Goal: Information Seeking & Learning: Learn about a topic

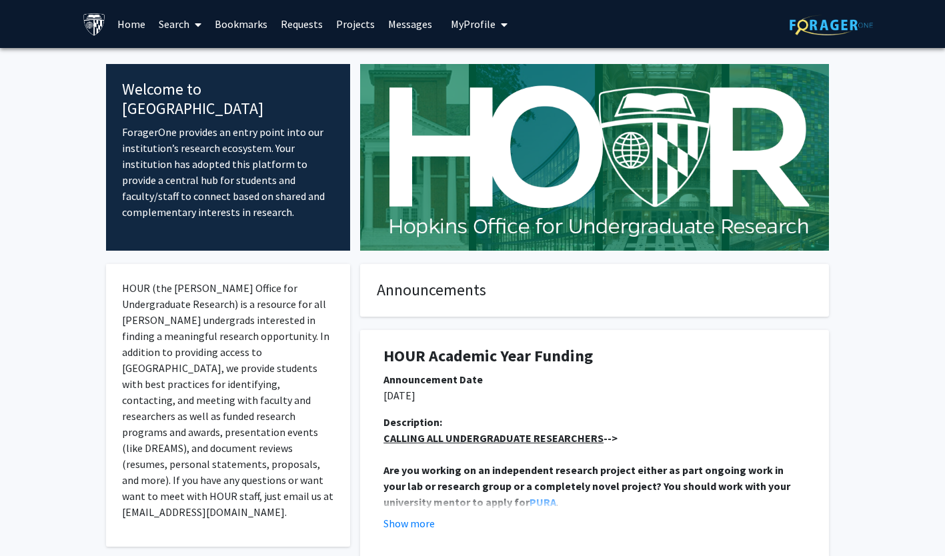
click at [170, 21] on link "Search" at bounding box center [180, 24] width 56 height 47
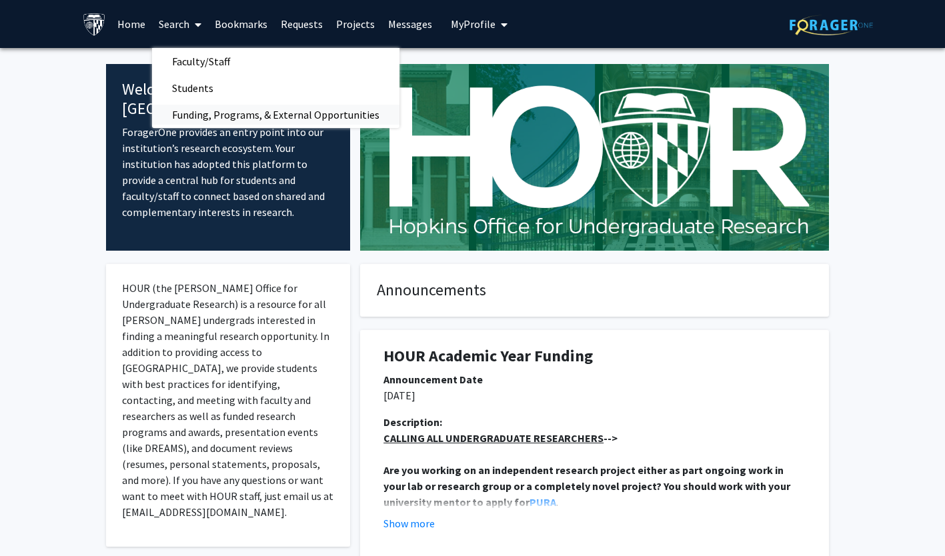
click at [183, 115] on span "Funding, Programs, & External Opportunities" at bounding box center [275, 114] width 247 height 27
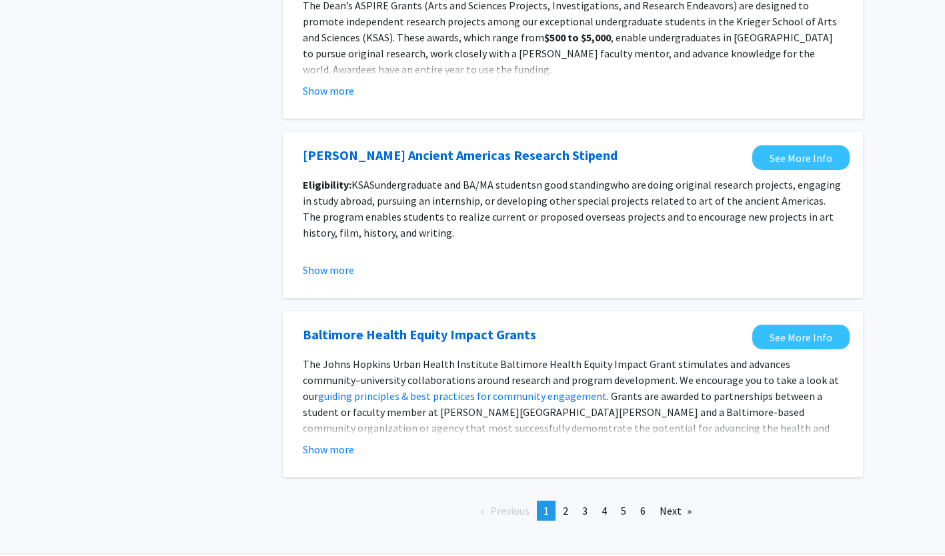
scroll to position [1401, 0]
click at [330, 447] on button "Show more" at bounding box center [328, 449] width 51 height 16
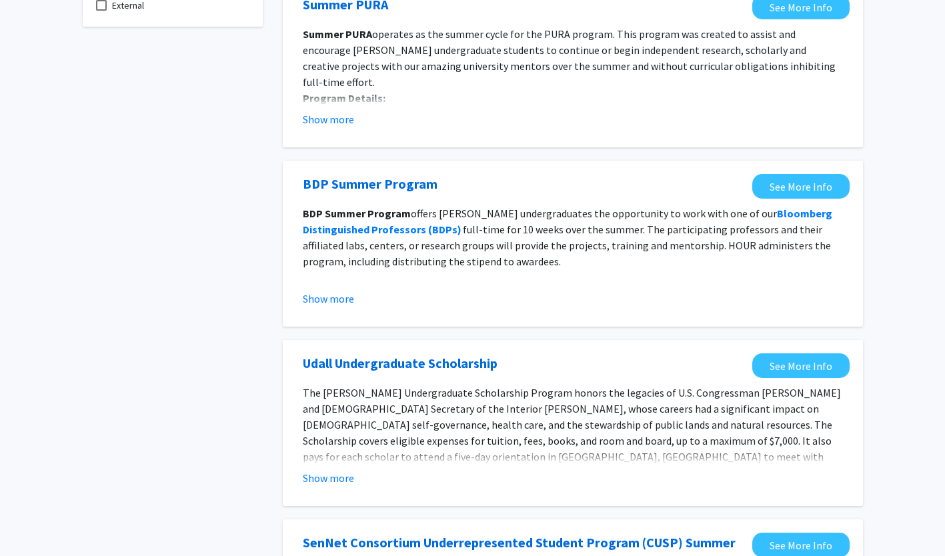
scroll to position [0, 0]
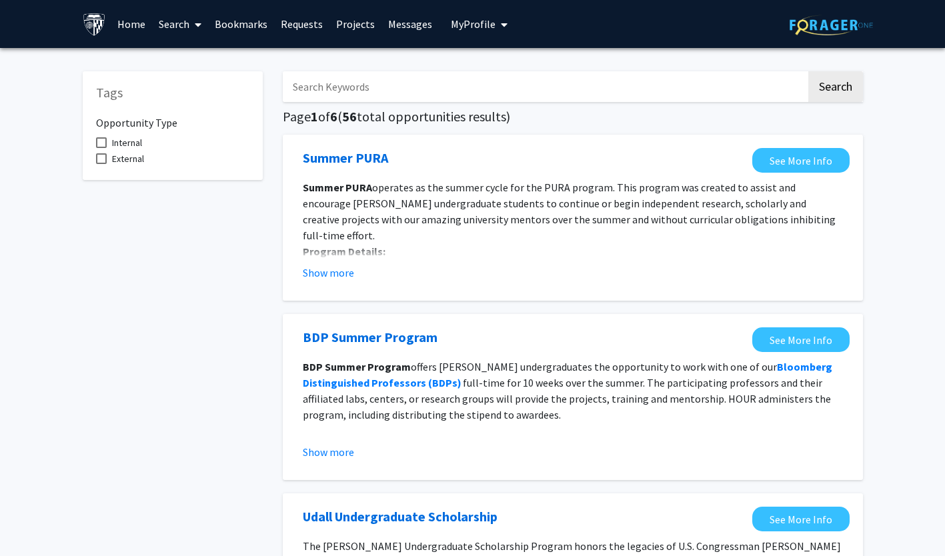
click at [340, 97] on input "Search Keywords" at bounding box center [545, 86] width 524 height 31
type input "graduate"
click at [808, 71] on button "Search" at bounding box center [835, 86] width 55 height 31
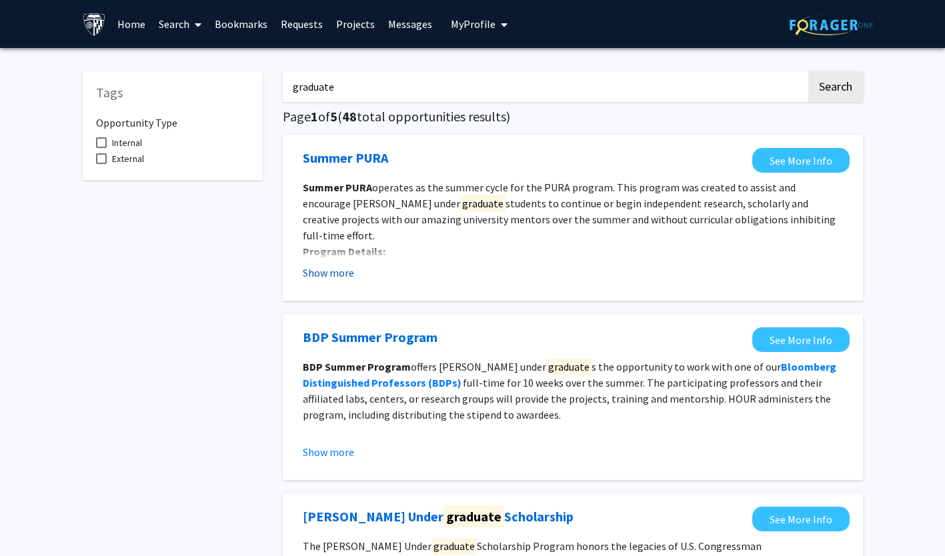
click at [336, 269] on button "Show more" at bounding box center [328, 273] width 51 height 16
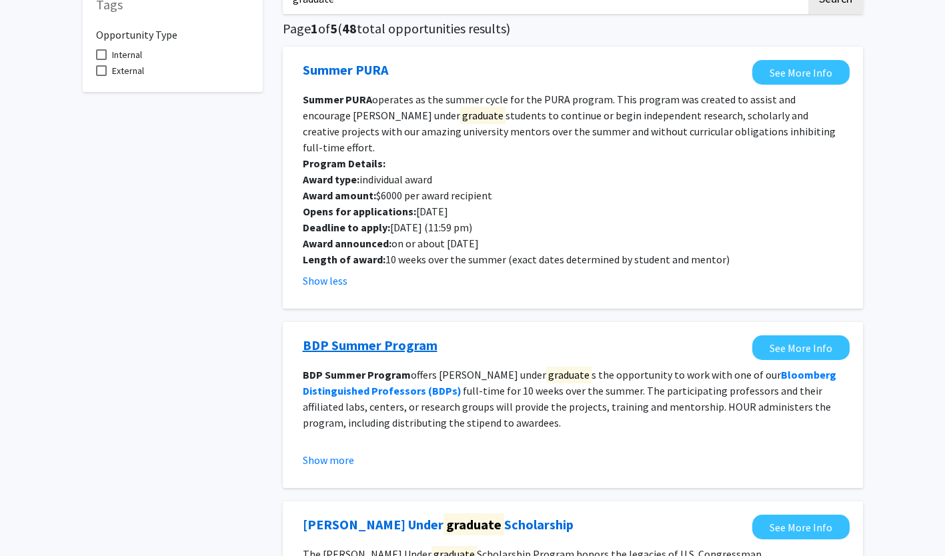
scroll to position [89, 0]
click at [322, 452] on button "Show more" at bounding box center [328, 460] width 51 height 16
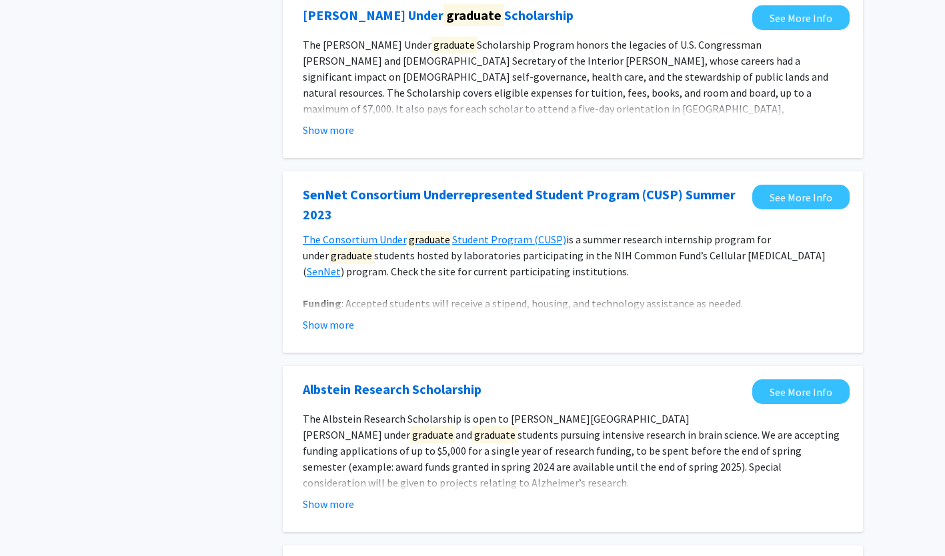
scroll to position [778, 0]
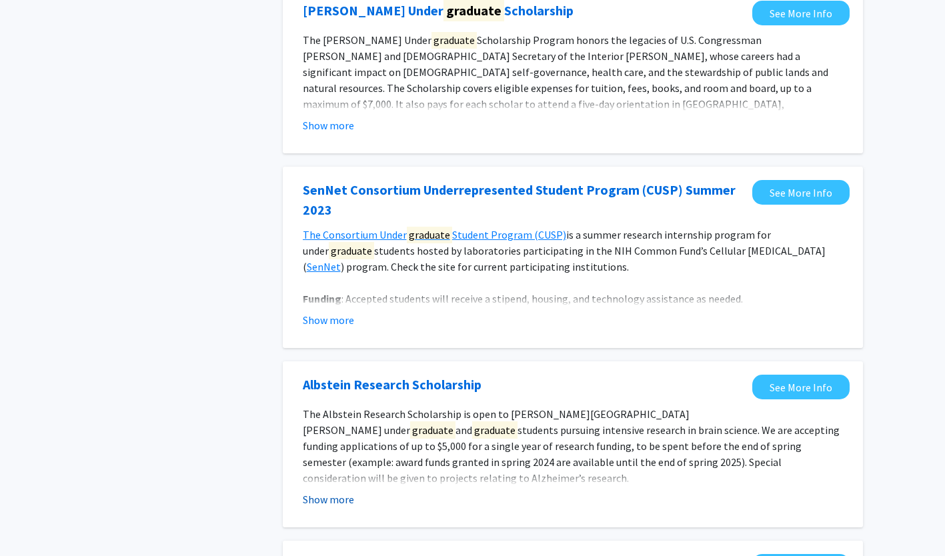
click at [324, 492] on button "Show more" at bounding box center [328, 500] width 51 height 16
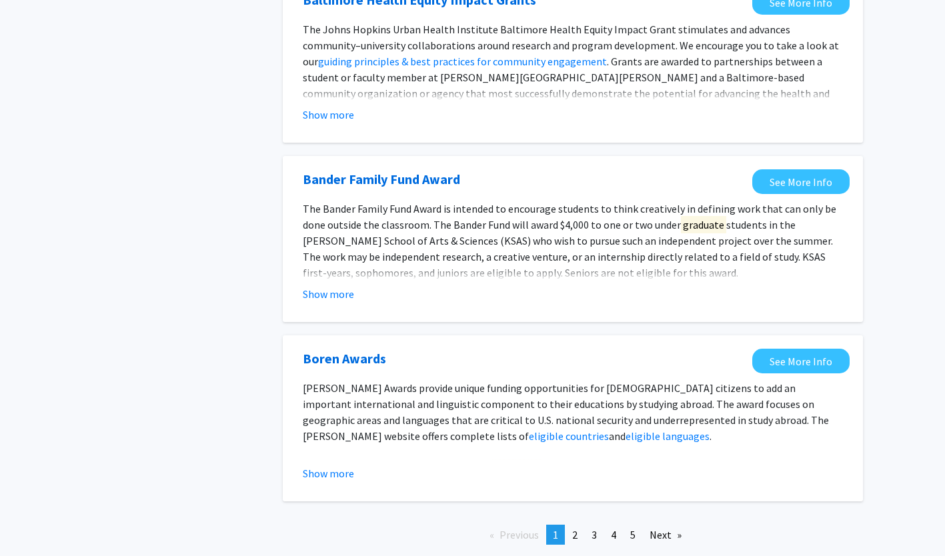
scroll to position [1814, 0]
click at [574, 528] on span "2" at bounding box center [574, 534] width 5 height 13
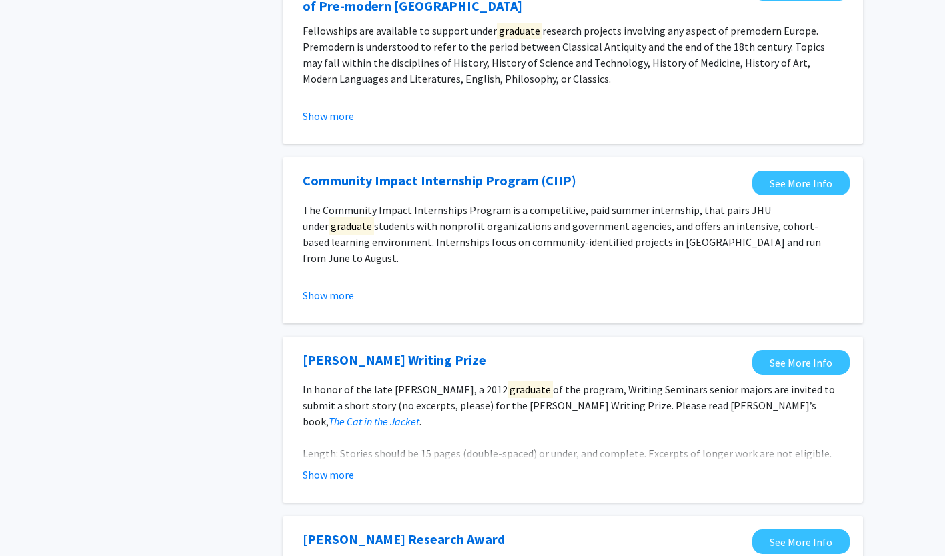
scroll to position [532, 0]
click at [351, 476] on button "Show more" at bounding box center [328, 474] width 51 height 16
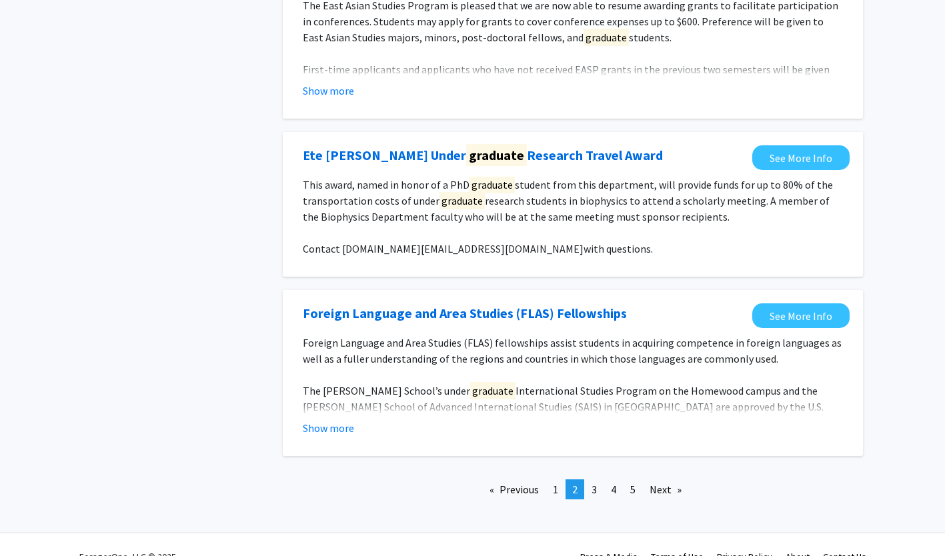
scroll to position [1518, 0]
click at [594, 490] on span "3" at bounding box center [594, 488] width 5 height 13
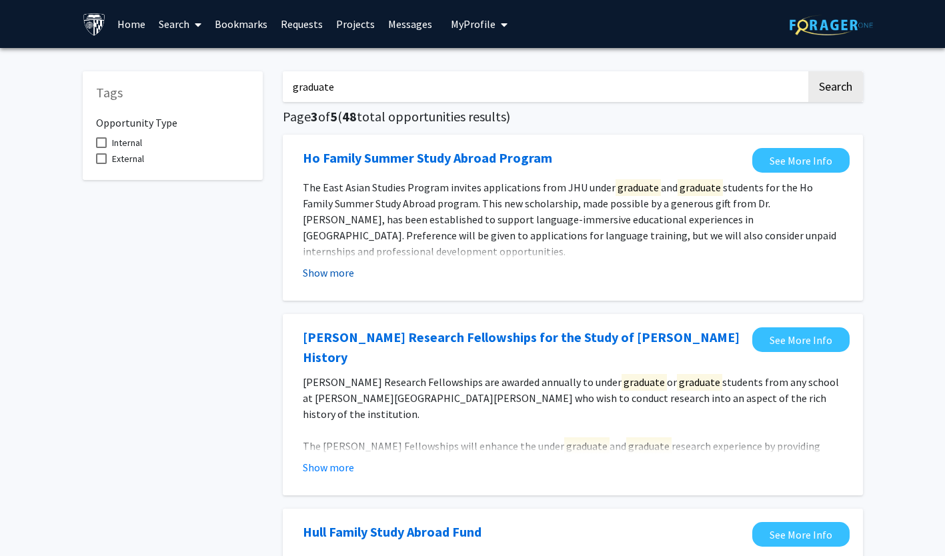
click at [339, 269] on button "Show more" at bounding box center [328, 273] width 51 height 16
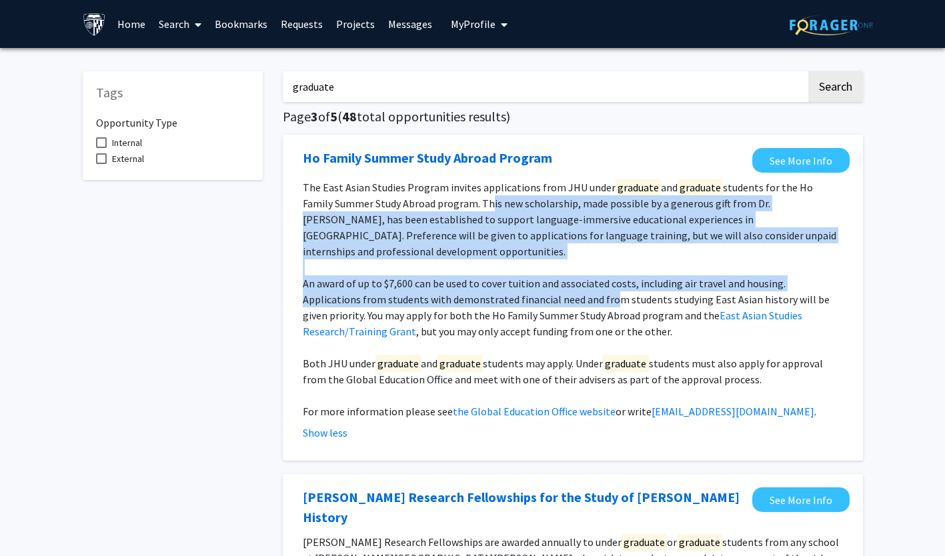
drag, startPoint x: 453, startPoint y: 201, endPoint x: 549, endPoint y: 275, distance: 121.3
click at [549, 275] on div "The East Asian Studies Program invites applications from JHU under graduate and…" at bounding box center [573, 299] width 540 height 240
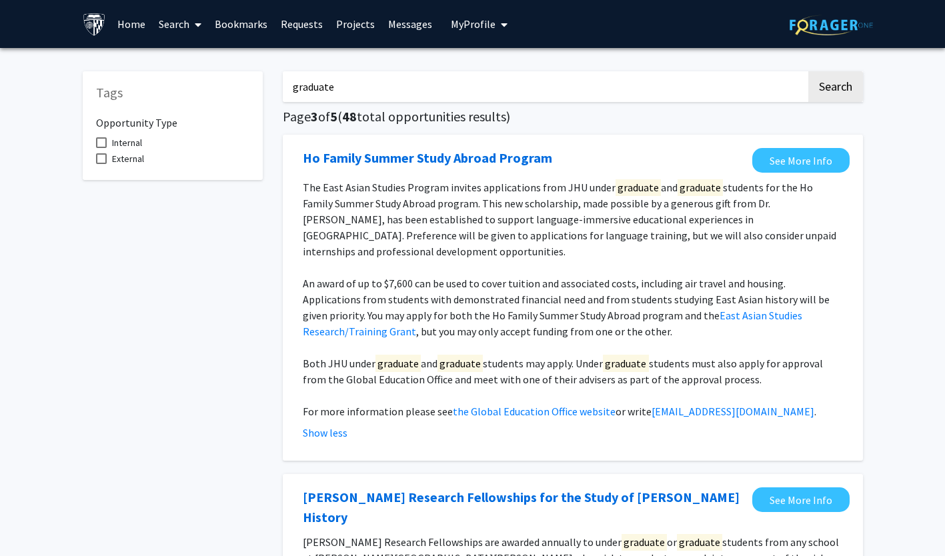
drag, startPoint x: 549, startPoint y: 275, endPoint x: 568, endPoint y: 333, distance: 60.3
click at [568, 340] on p at bounding box center [573, 348] width 540 height 16
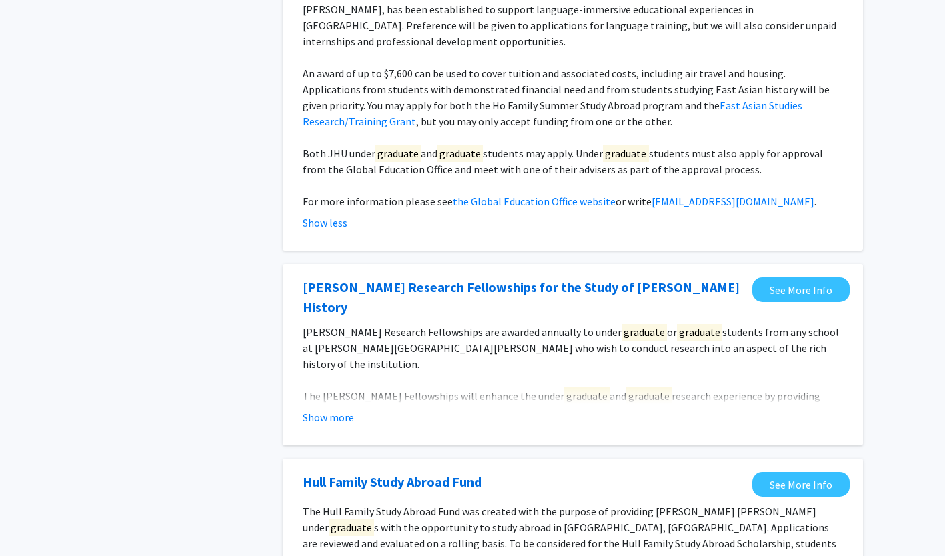
scroll to position [213, 0]
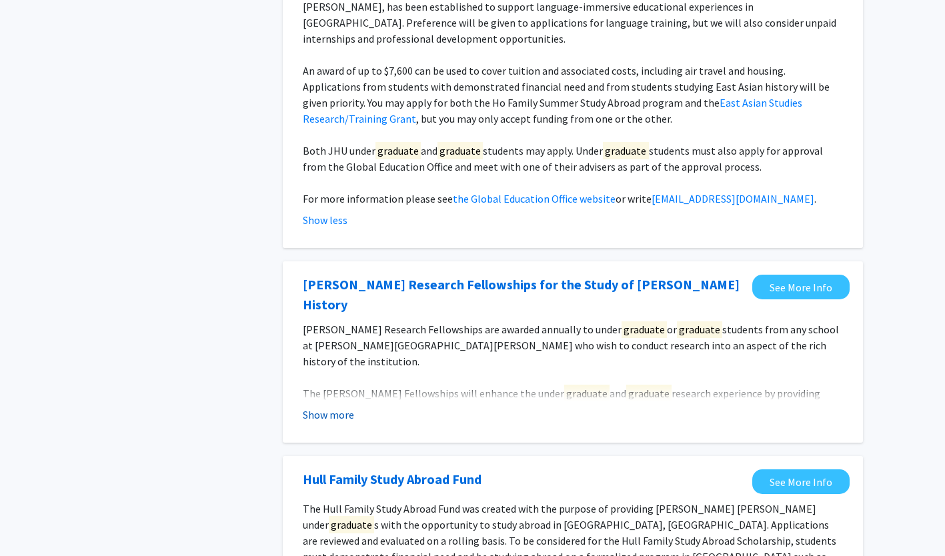
click at [330, 407] on button "Show more" at bounding box center [328, 415] width 51 height 16
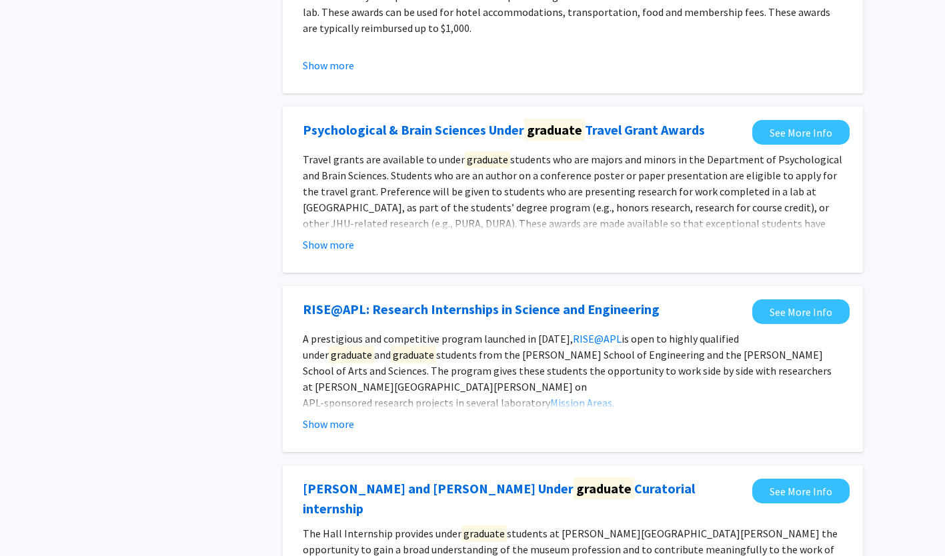
scroll to position [1620, 0]
click at [319, 416] on button "Show more" at bounding box center [328, 424] width 51 height 16
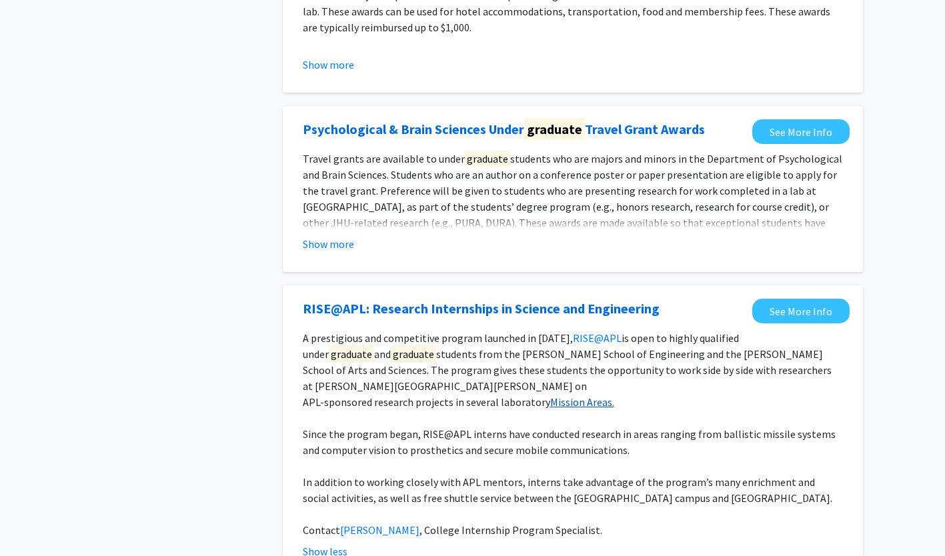
click at [579, 396] on link "Mission Areas." at bounding box center [582, 402] width 64 height 13
click at [793, 299] on link "See More Info" at bounding box center [800, 311] width 97 height 25
